Goal: Task Accomplishment & Management: Manage account settings

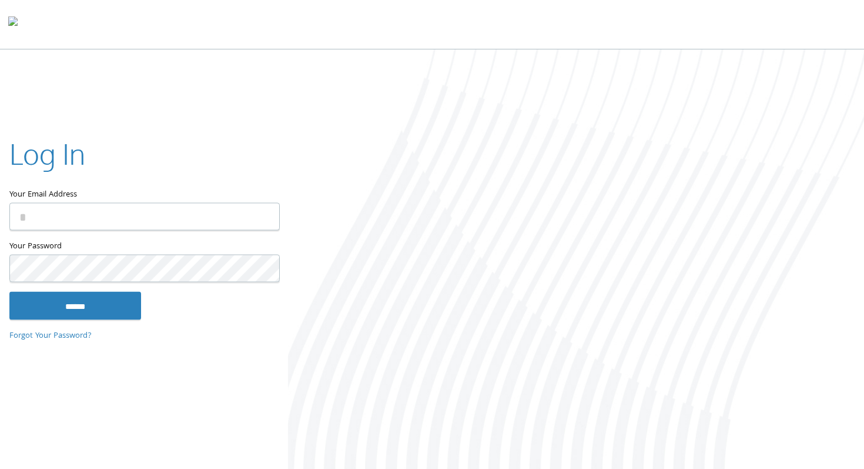
click at [138, 219] on input "Your Email Address" at bounding box center [144, 216] width 270 height 28
click at [112, 215] on input "Your Email Address" at bounding box center [144, 216] width 270 height 28
type input "**********"
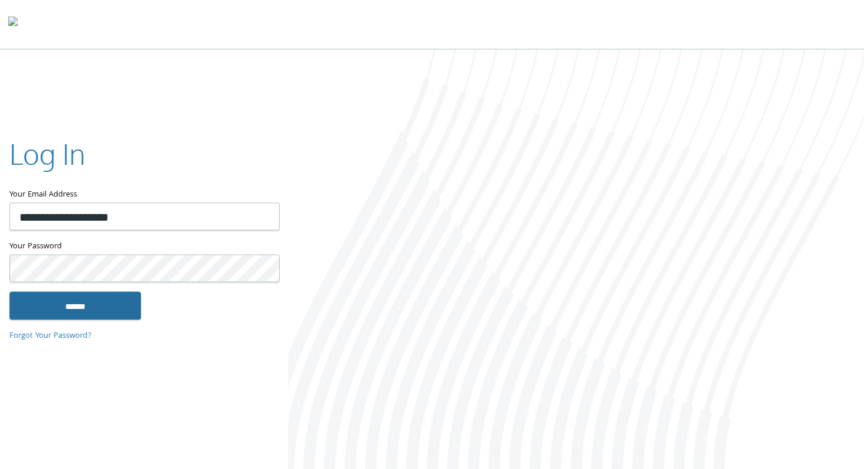
click at [67, 308] on input "******" at bounding box center [75, 305] width 132 height 28
